Goal: Transaction & Acquisition: Purchase product/service

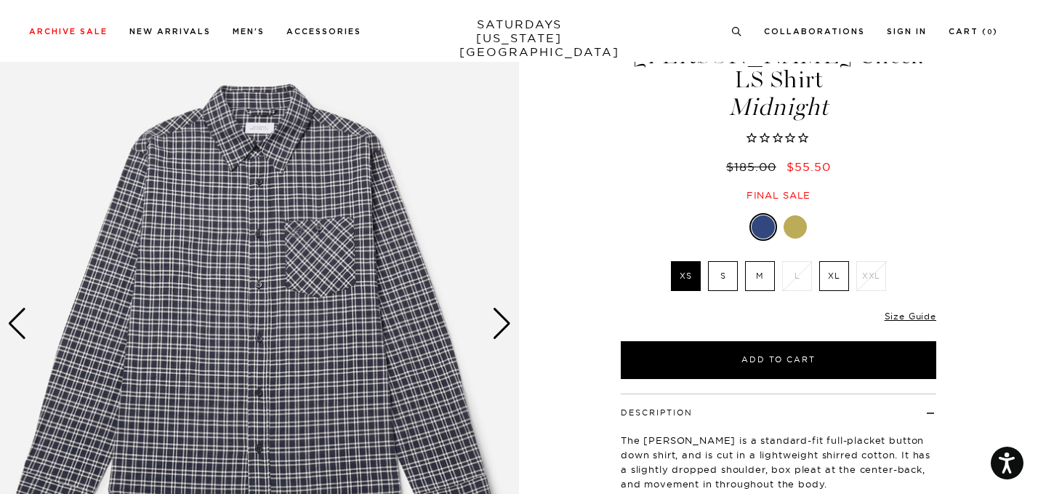
scroll to position [73, 0]
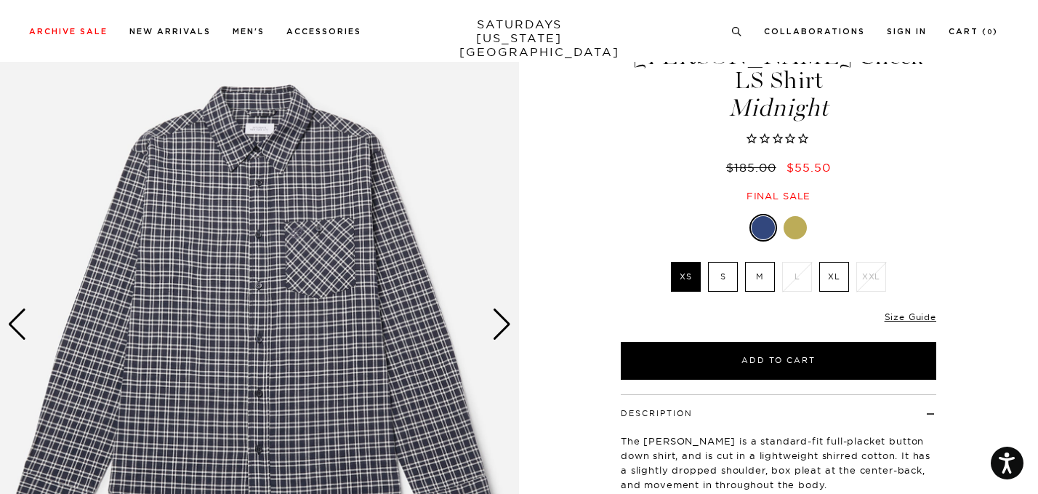
click at [495, 326] on div "Next slide" at bounding box center [502, 324] width 20 height 32
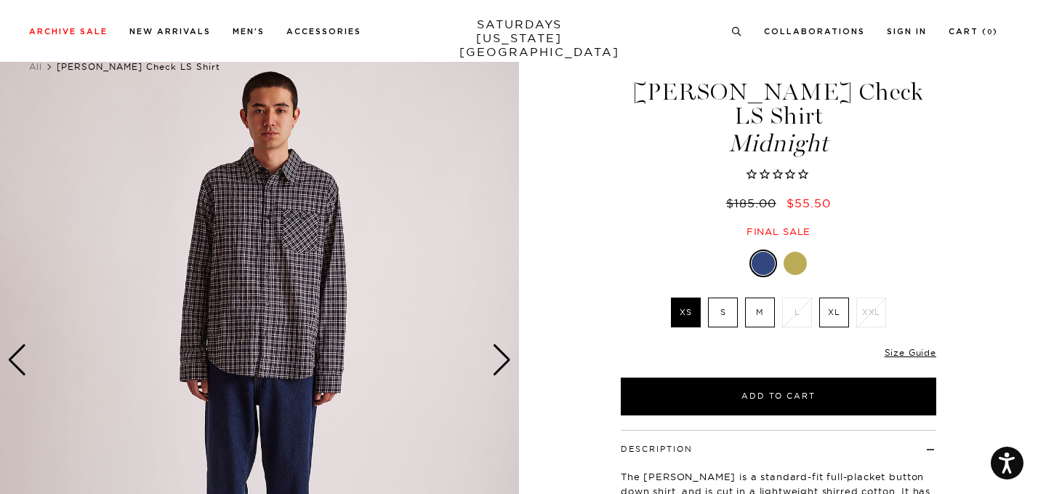
scroll to position [34, 0]
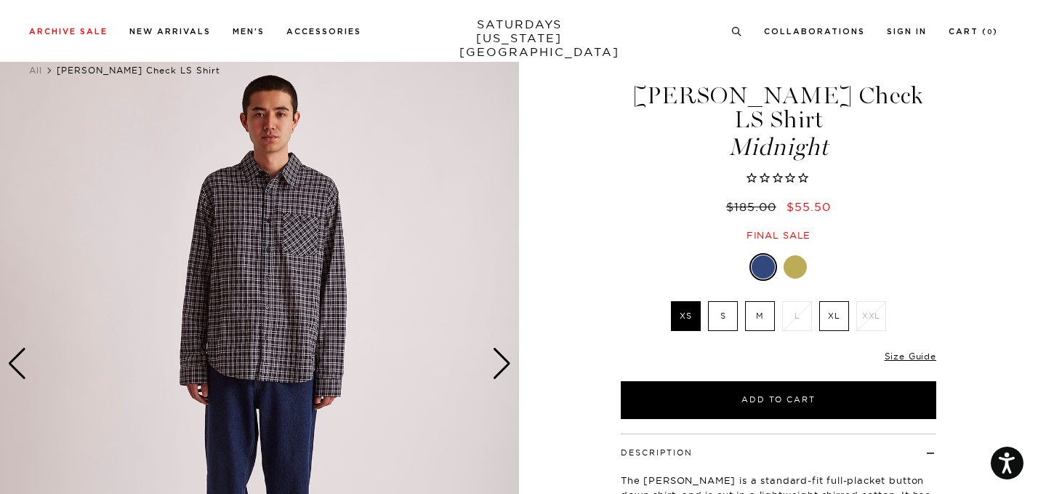
click at [505, 385] on img at bounding box center [259, 363] width 519 height 649
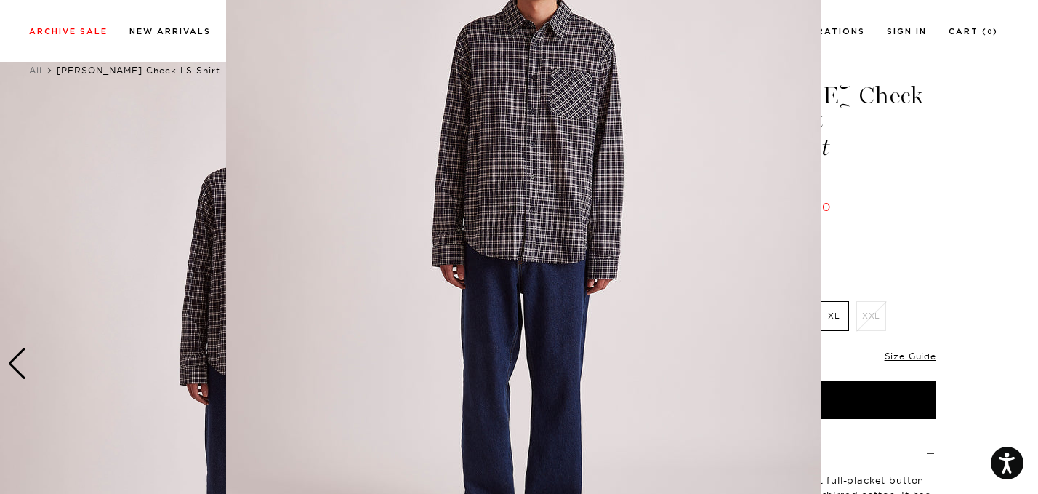
scroll to position [124, 0]
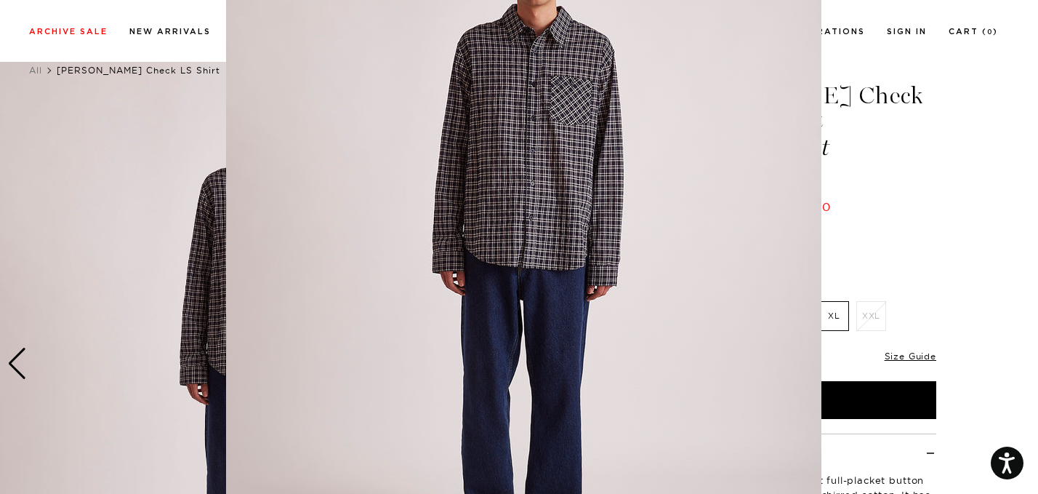
click at [916, 216] on figure at bounding box center [519, 247] width 1038 height 494
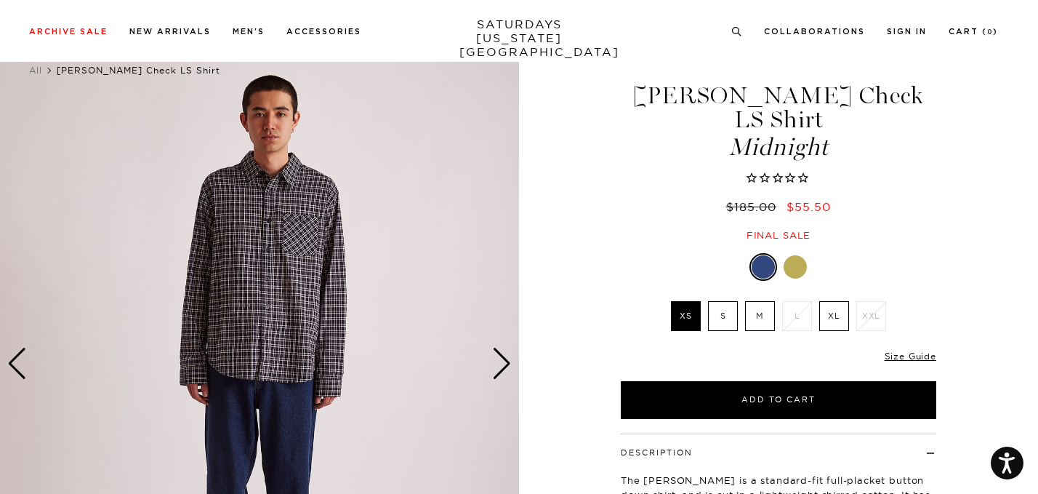
click at [502, 364] on div "Next slide" at bounding box center [502, 364] width 20 height 32
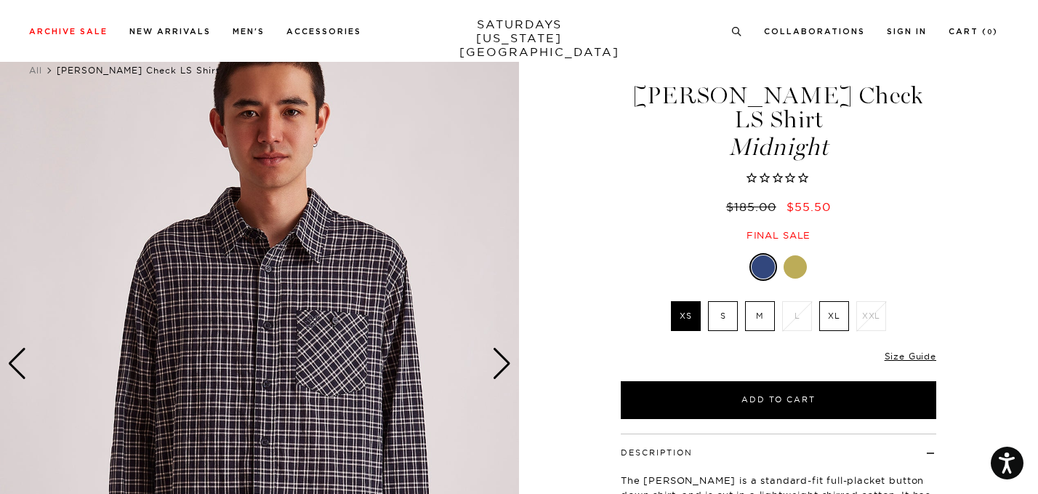
click at [502, 364] on div "Next slide" at bounding box center [502, 364] width 20 height 32
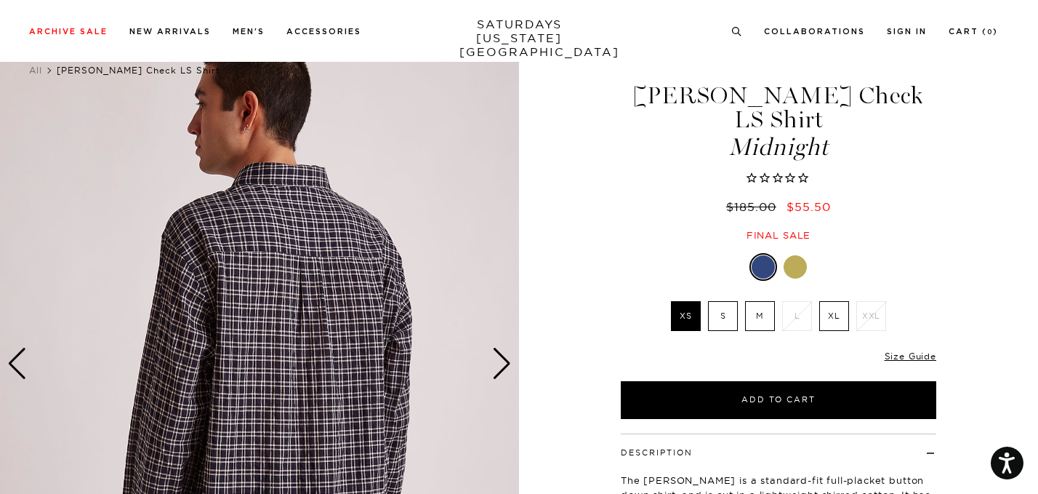
click at [502, 364] on div "Next slide" at bounding box center [502, 364] width 20 height 32
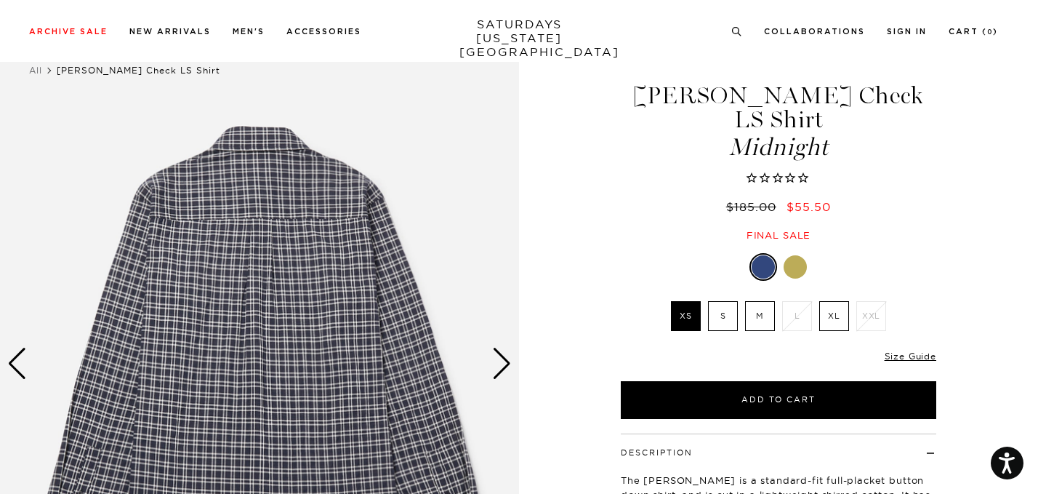
click at [502, 364] on div "Next slide" at bounding box center [502, 364] width 20 height 32
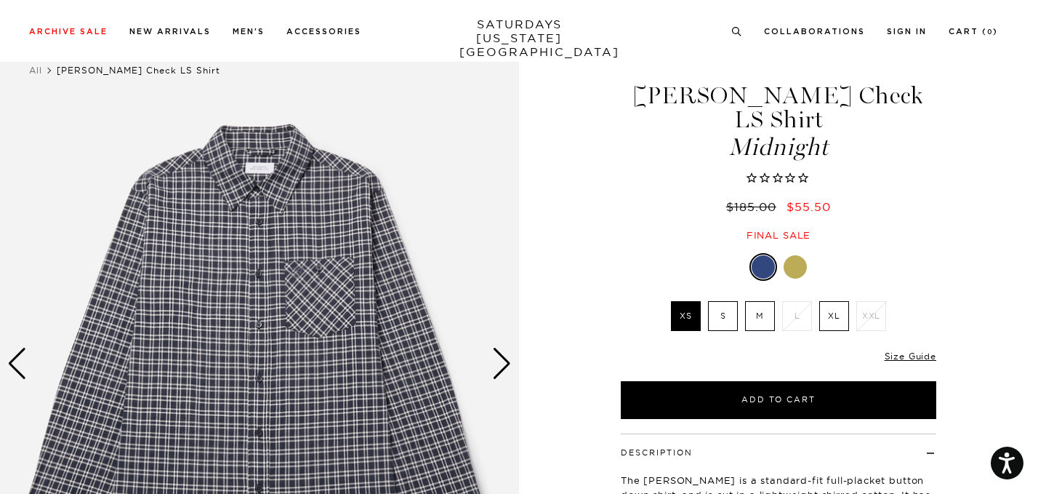
click at [502, 364] on div "Next slide" at bounding box center [502, 364] width 20 height 32
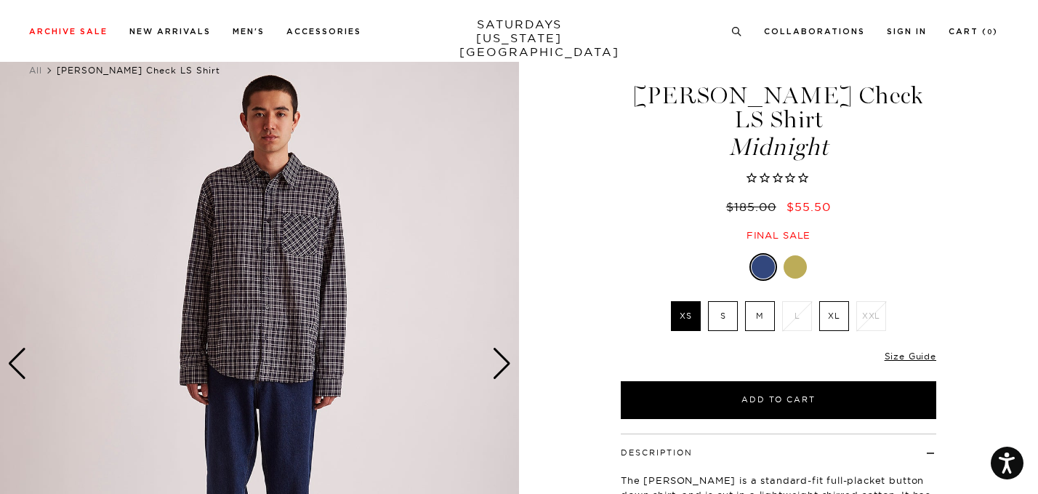
click at [502, 364] on div "Next slide" at bounding box center [502, 364] width 20 height 32
